Goal: Task Accomplishment & Management: Manage account settings

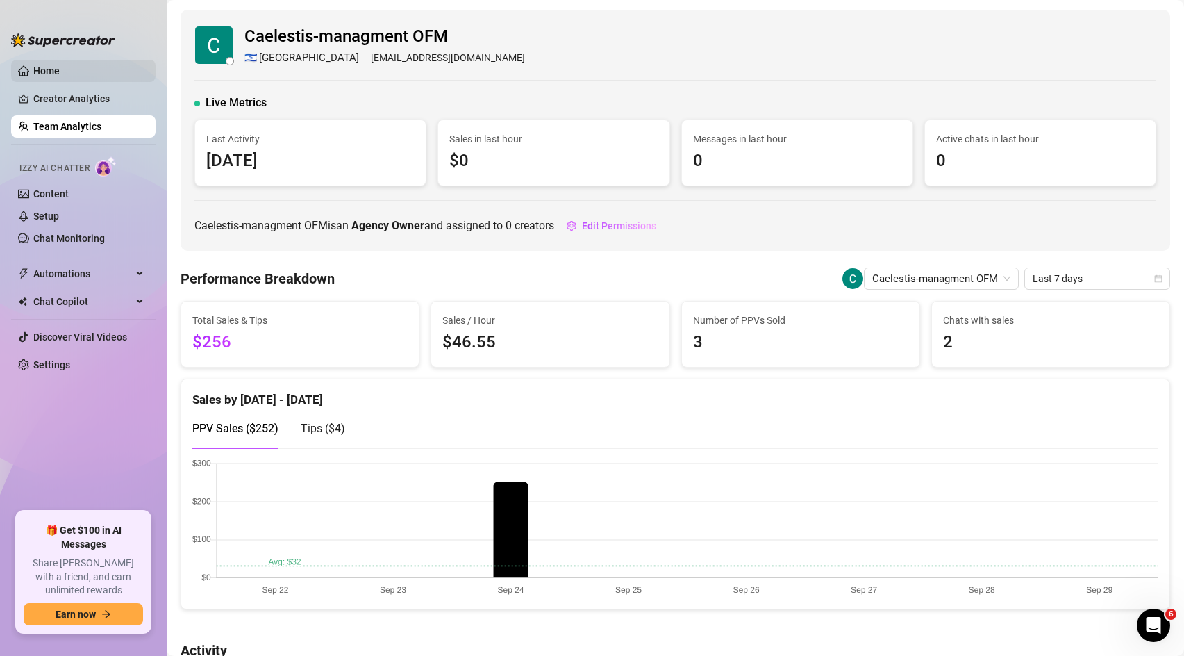
click at [60, 70] on link "Home" at bounding box center [46, 70] width 26 height 11
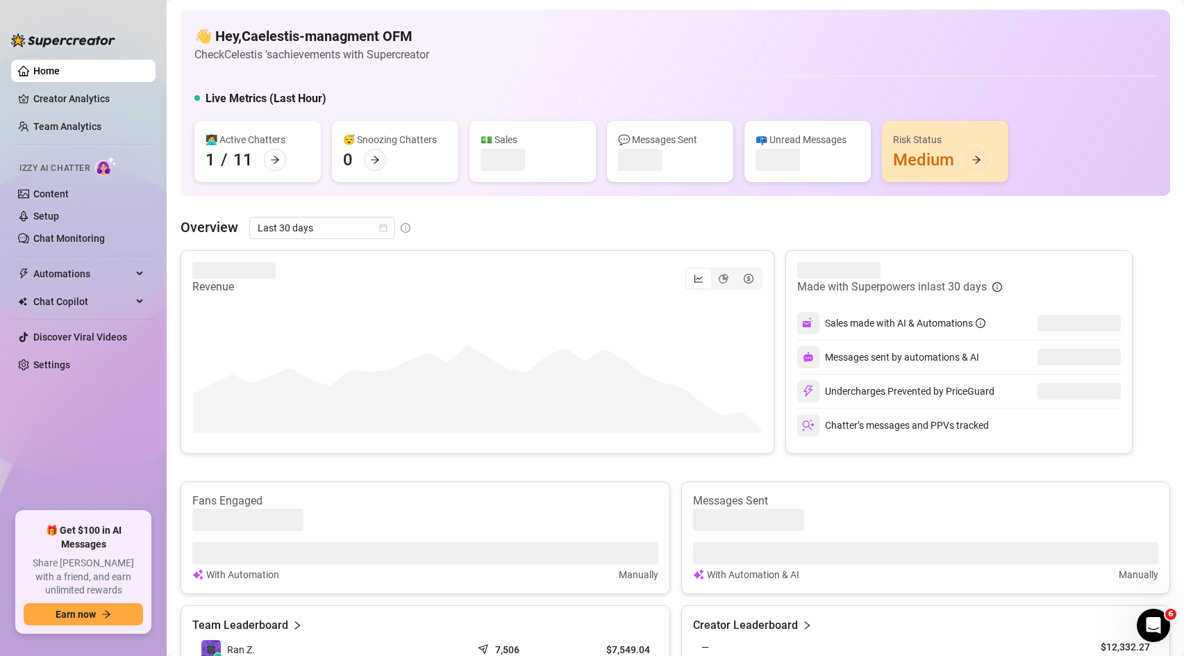
click at [87, 376] on ul "Home Creator Analytics Team Analytics Izzy AI Chatter Content Setup Chat Monito…" at bounding box center [83, 279] width 144 height 451
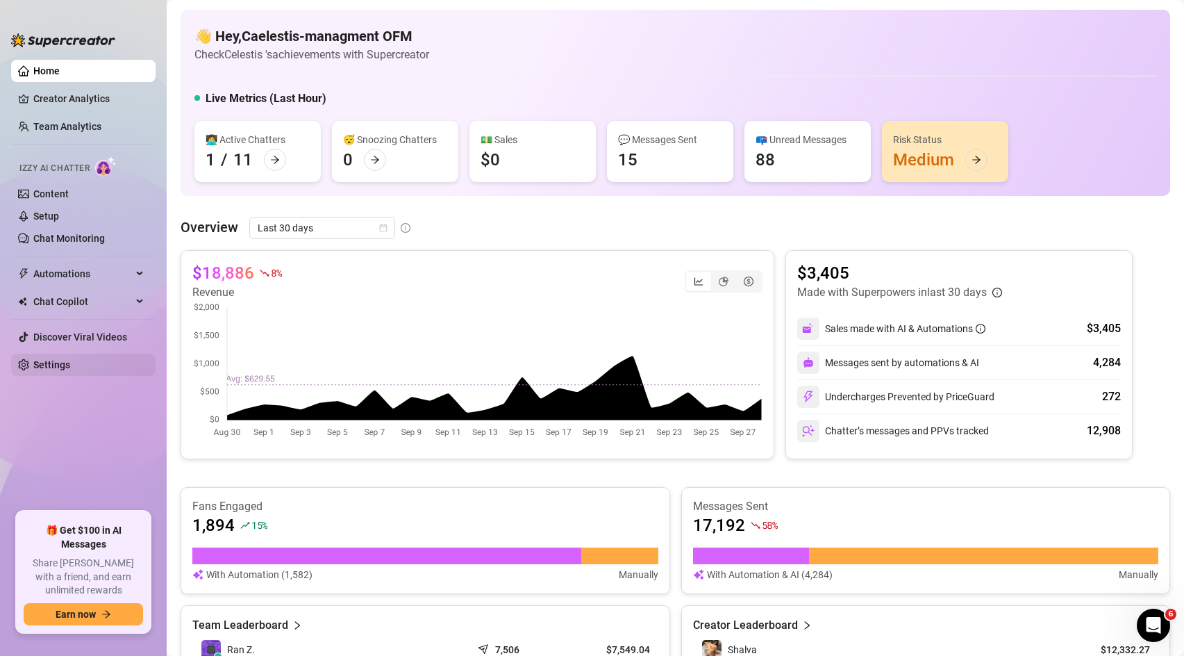
click at [70, 367] on link "Settings" at bounding box center [51, 364] width 37 height 11
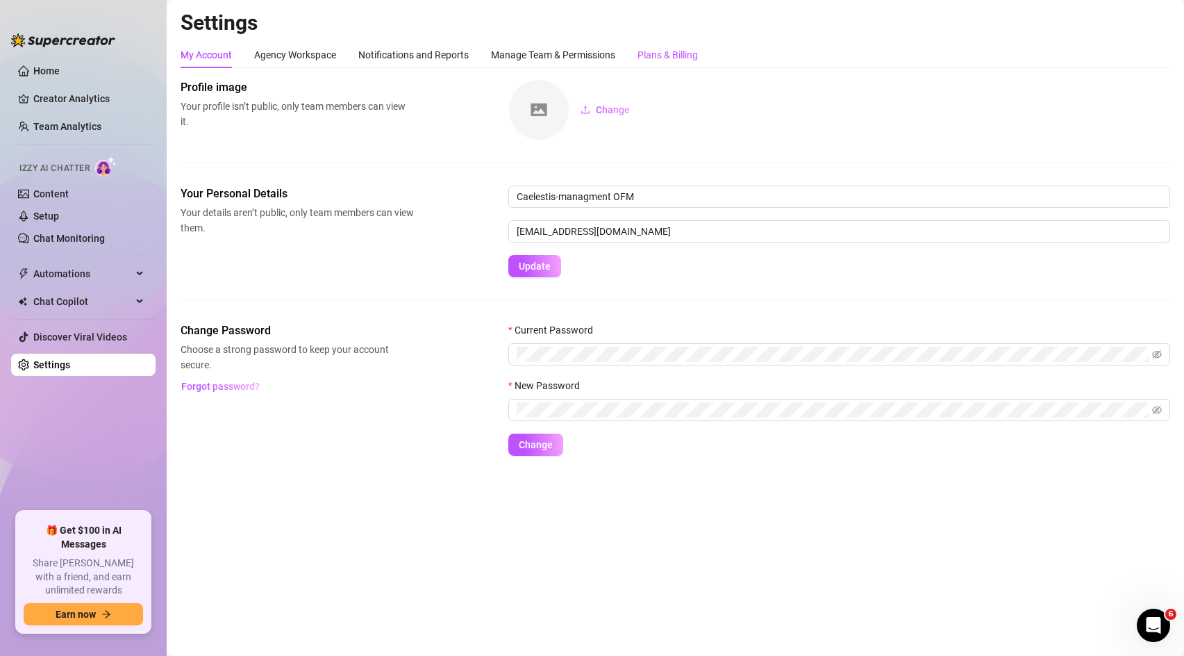
click at [672, 56] on div "Plans & Billing" at bounding box center [667, 54] width 60 height 15
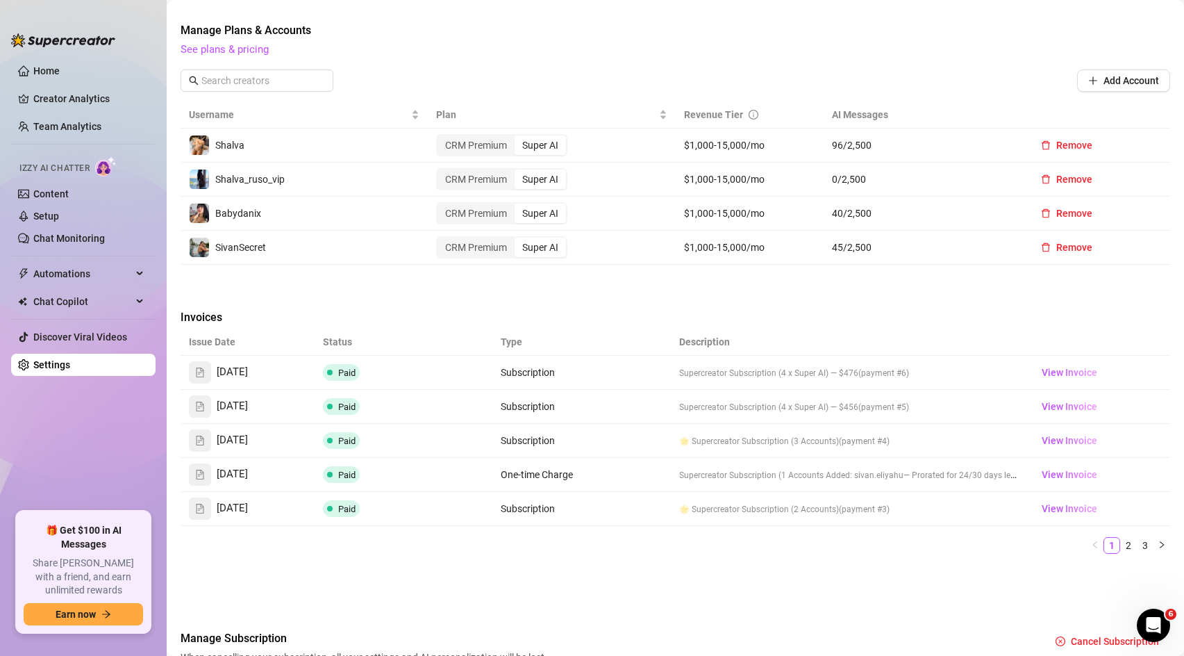
scroll to position [460, 0]
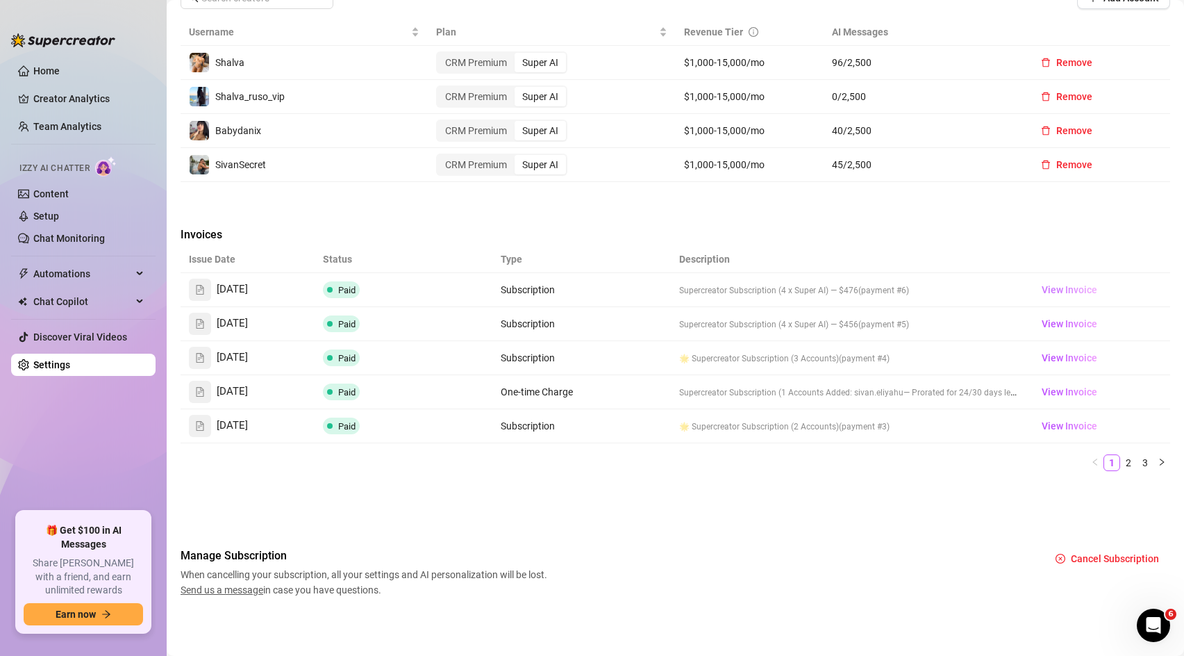
click at [1069, 288] on span "View Invoice" at bounding box center [1070, 289] width 56 height 15
